Goal: Task Accomplishment & Management: Manage account settings

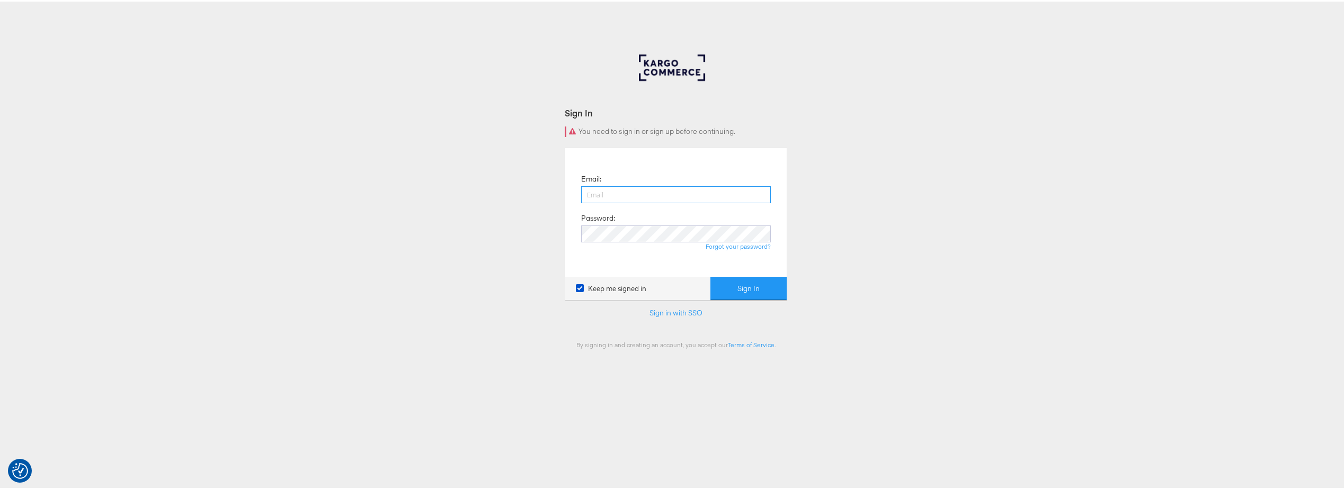
type input "[EMAIL_ADDRESS][DOMAIN_NAME]"
click at [754, 291] on button "Sign In" at bounding box center [748, 287] width 76 height 24
click at [743, 286] on button "Sign In" at bounding box center [748, 287] width 76 height 24
